Goal: Task Accomplishment & Management: Manage account settings

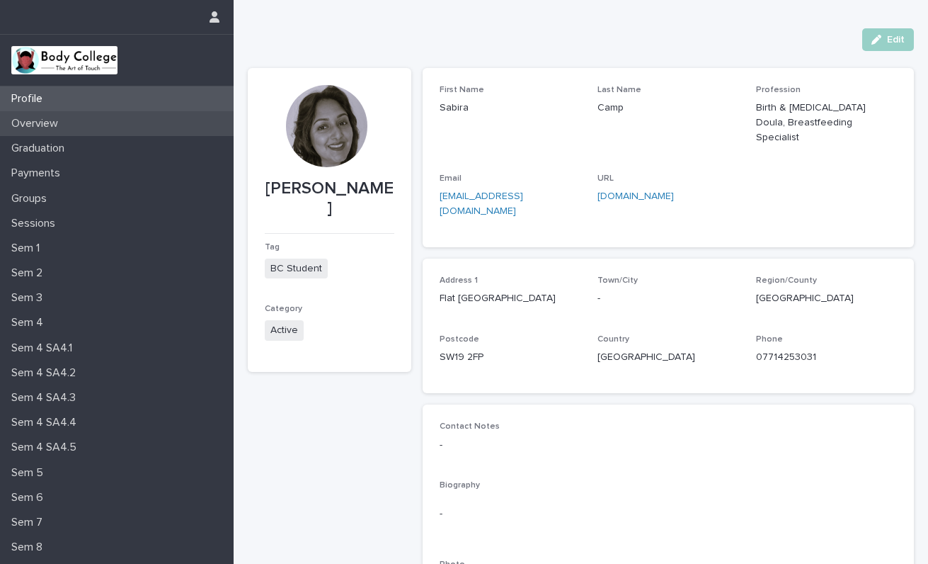
click at [32, 127] on p "Overview" at bounding box center [38, 123] width 64 height 13
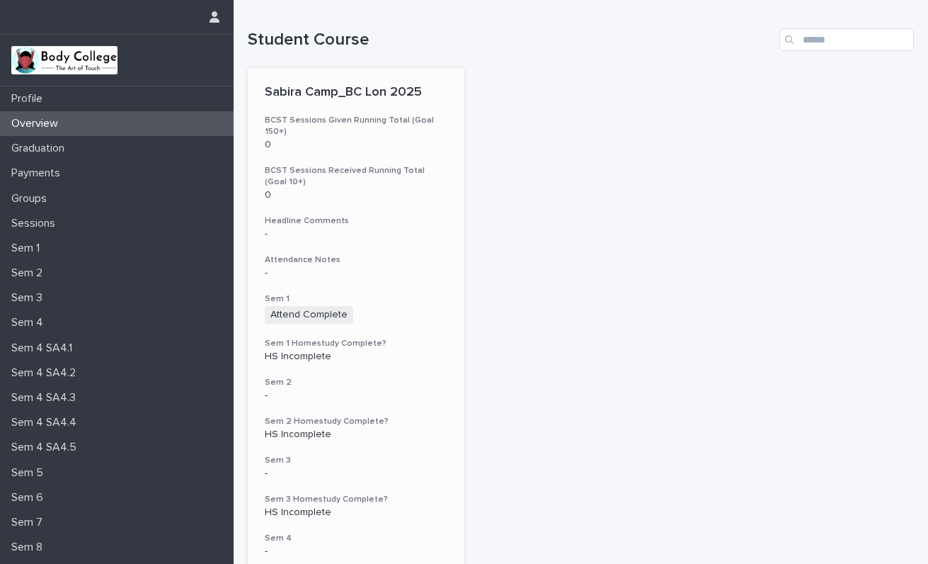
click at [331, 267] on div "-" at bounding box center [356, 273] width 183 height 12
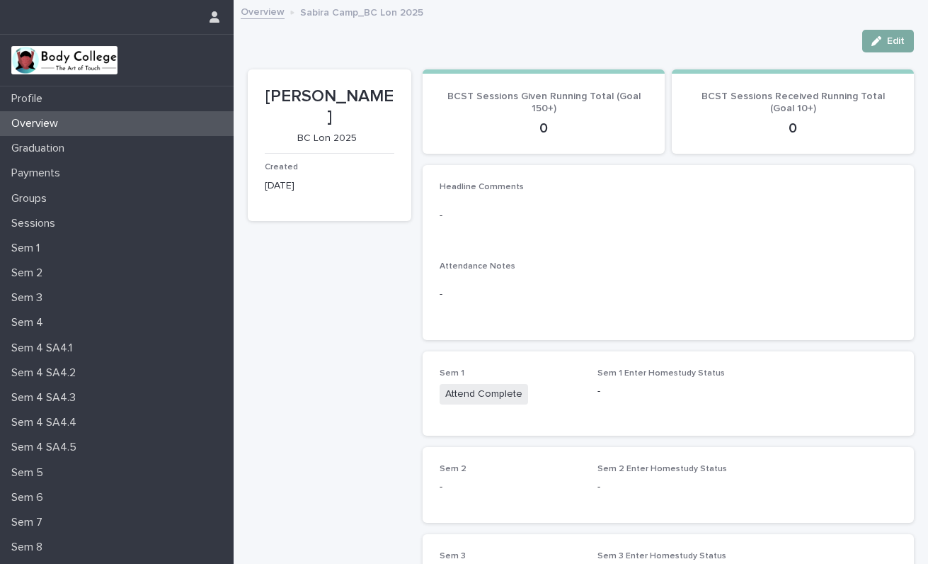
click at [889, 36] on span "Edit" at bounding box center [896, 41] width 18 height 10
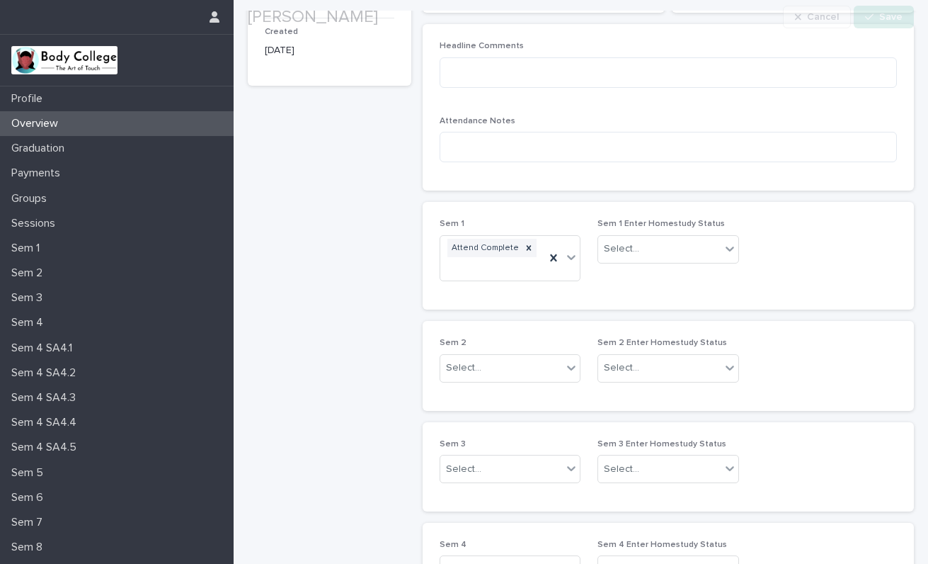
scroll to position [183, 0]
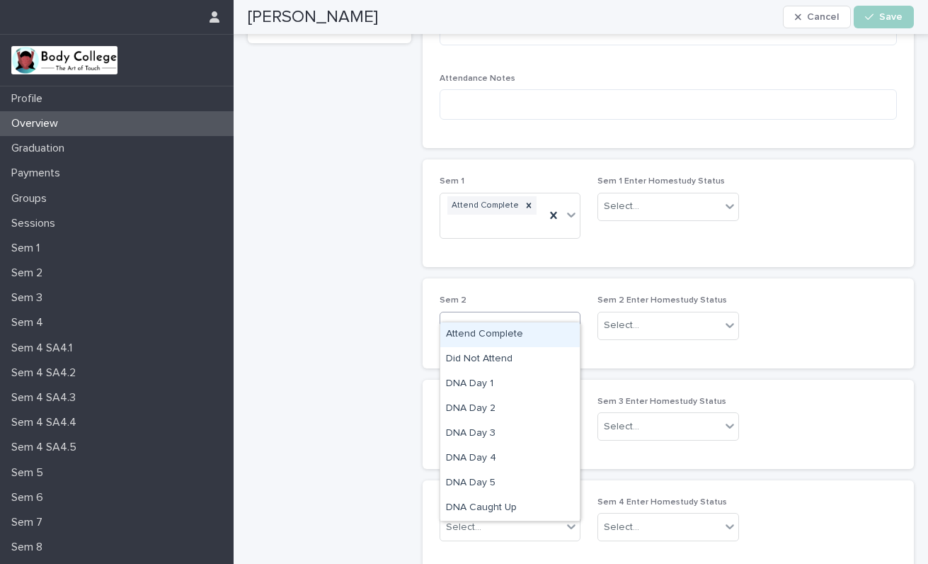
click at [568, 318] on icon at bounding box center [571, 325] width 14 height 14
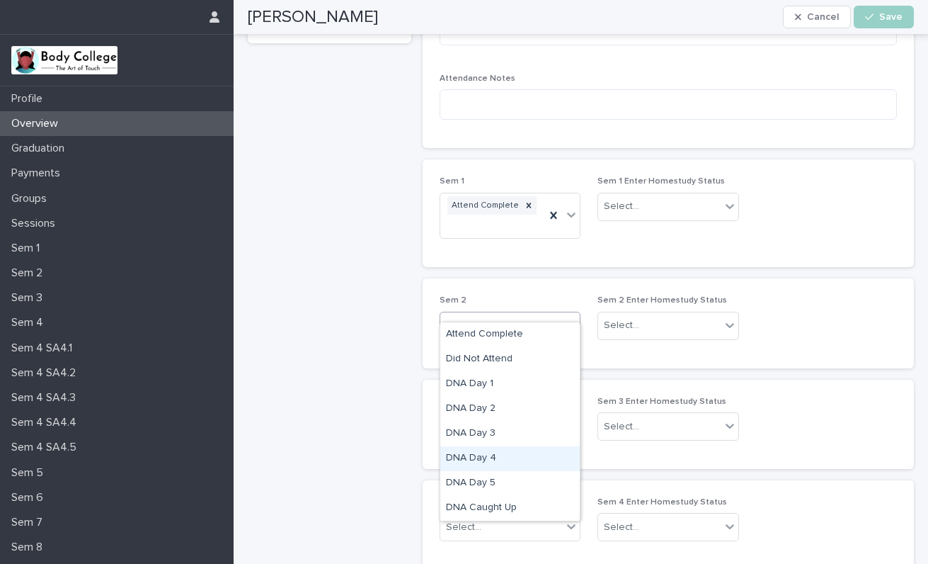
click at [496, 455] on div "DNA Day 4" at bounding box center [509, 458] width 139 height 25
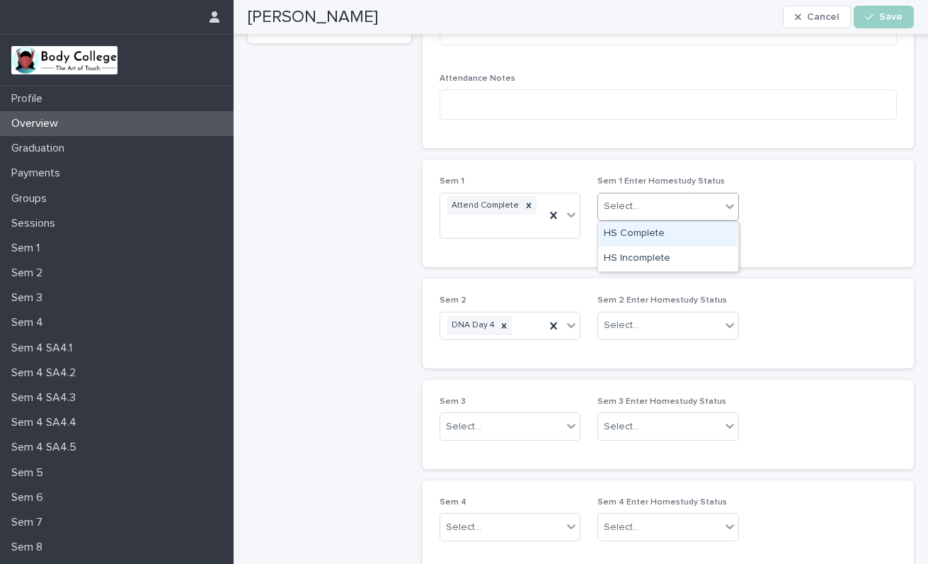
click at [730, 205] on icon at bounding box center [730, 206] width 14 height 14
click at [692, 231] on div "HS Complete" at bounding box center [667, 234] width 139 height 25
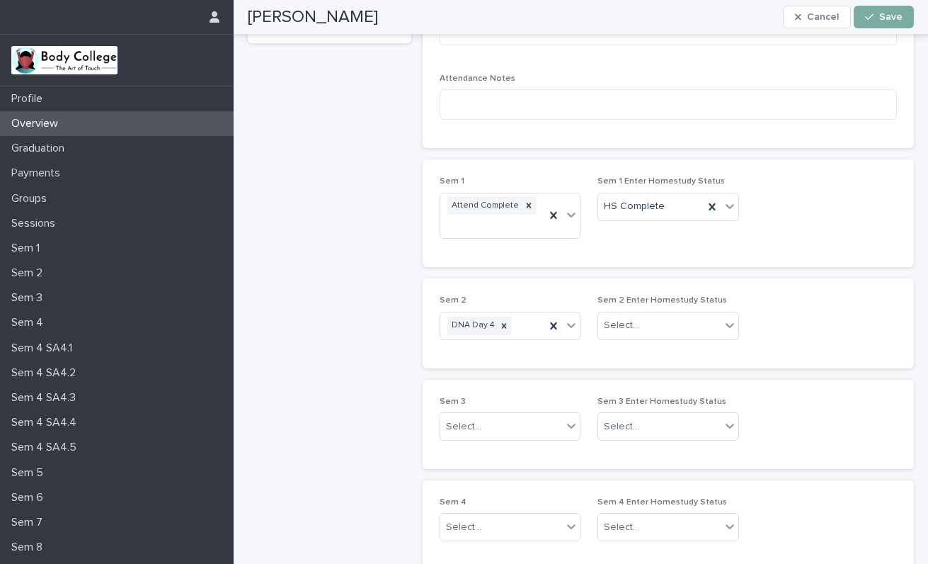
click at [882, 23] on button "Save" at bounding box center [884, 17] width 60 height 23
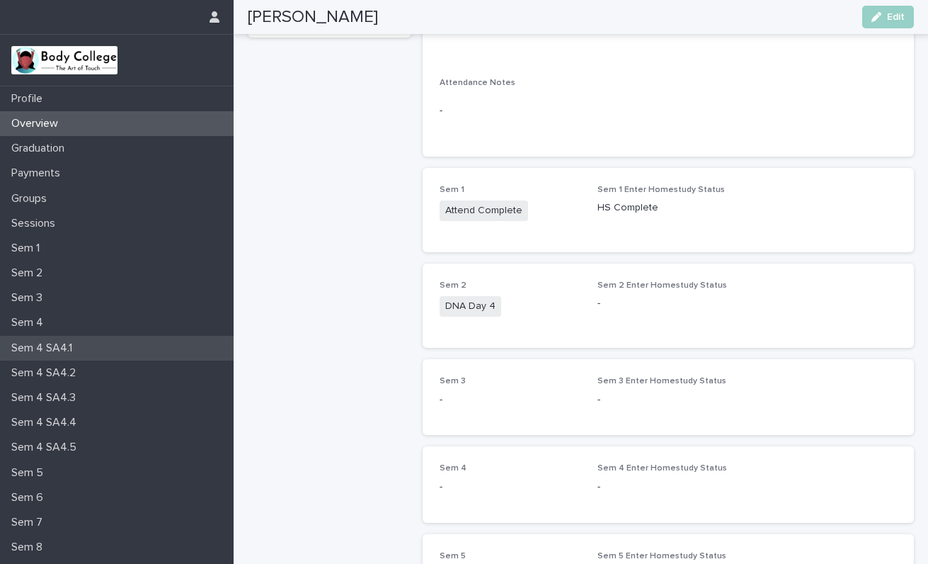
scroll to position [127, 0]
